Goal: Find specific page/section: Find specific page/section

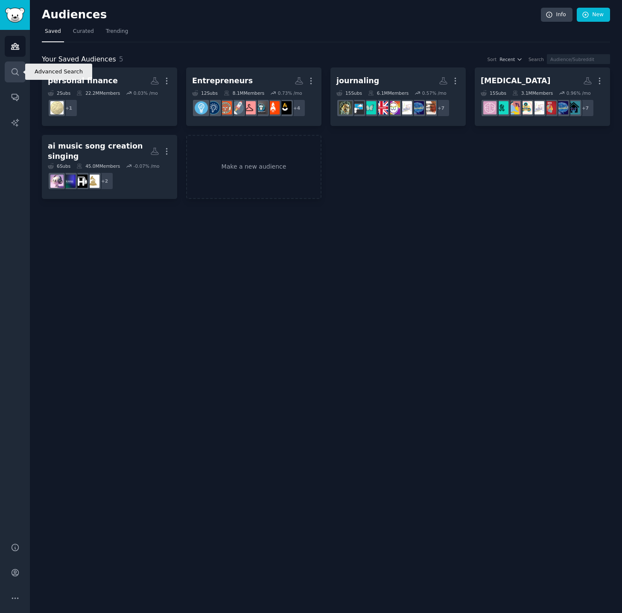
click at [15, 72] on icon "Sidebar" at bounding box center [15, 71] width 9 height 9
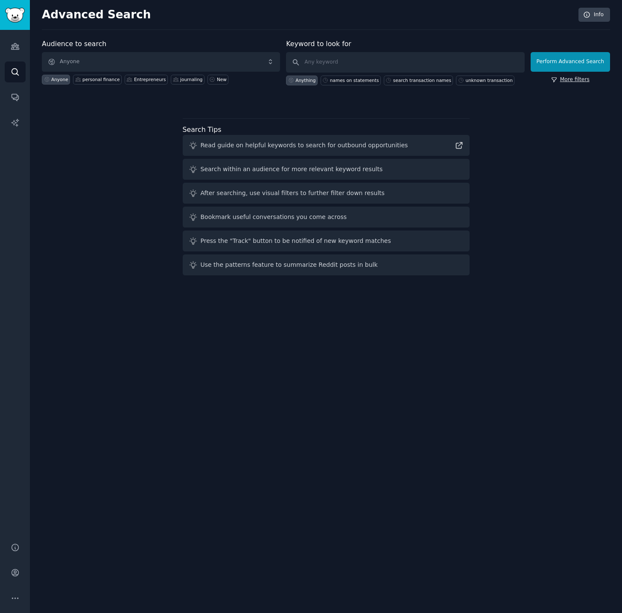
click at [573, 79] on link "More filters" at bounding box center [570, 80] width 38 height 8
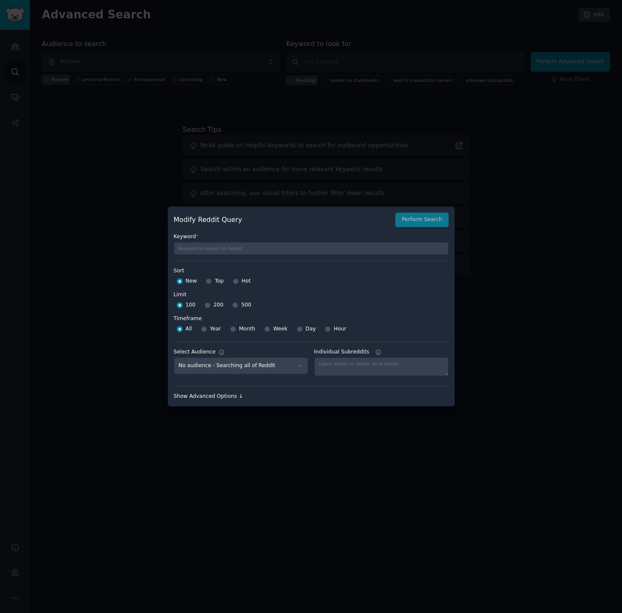
click at [222, 396] on div "Show Advanced Options ↓" at bounding box center [311, 397] width 275 height 8
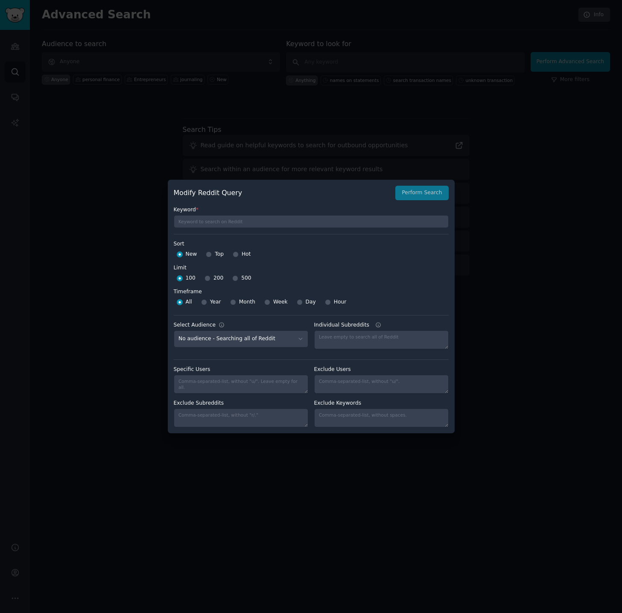
click at [221, 325] on icon at bounding box center [222, 325] width 6 height 6
click at [221, 331] on select "No audience - Searching all of Reddit personal finance - 2 Subreddits [MEDICAL_…" at bounding box center [241, 340] width 135 height 18
click at [221, 325] on icon at bounding box center [222, 325] width 6 height 6
click at [221, 331] on select "No audience - Searching all of Reddit personal finance - 2 Subreddits [MEDICAL_…" at bounding box center [241, 340] width 135 height 18
click at [546, 331] on div at bounding box center [311, 306] width 622 height 613
